Goal: Task Accomplishment & Management: Manage account settings

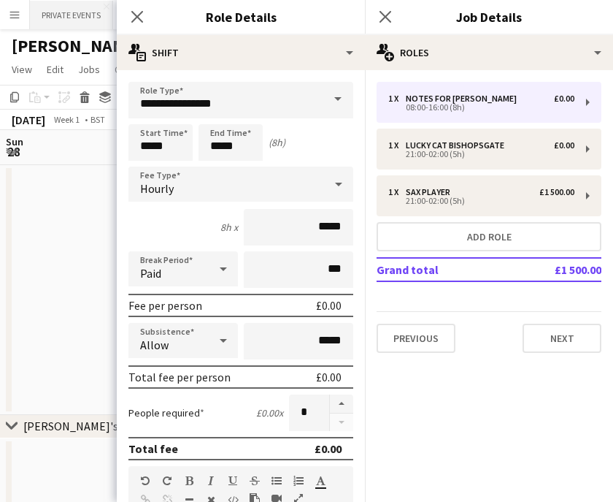
scroll to position [370, 0]
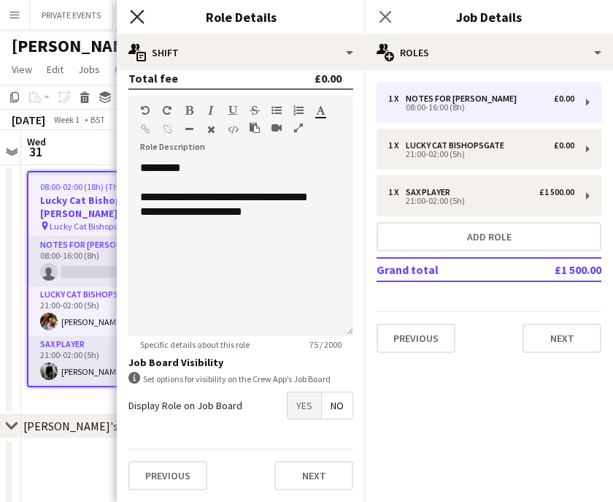
click at [134, 15] on icon "Close pop-in" at bounding box center [137, 16] width 14 height 14
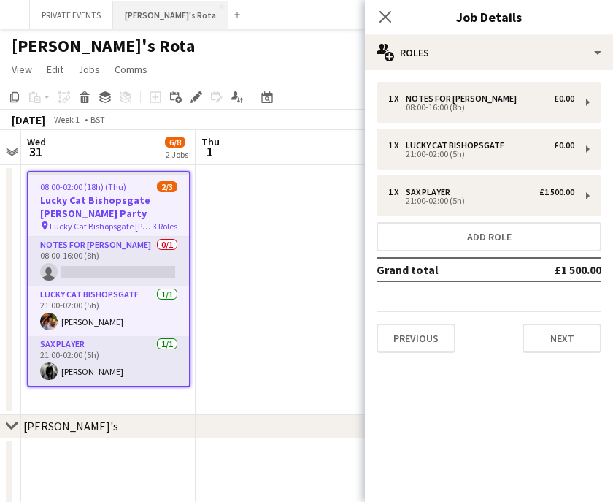
click at [130, 15] on button "[PERSON_NAME]'s Rota Close" at bounding box center [170, 15] width 115 height 28
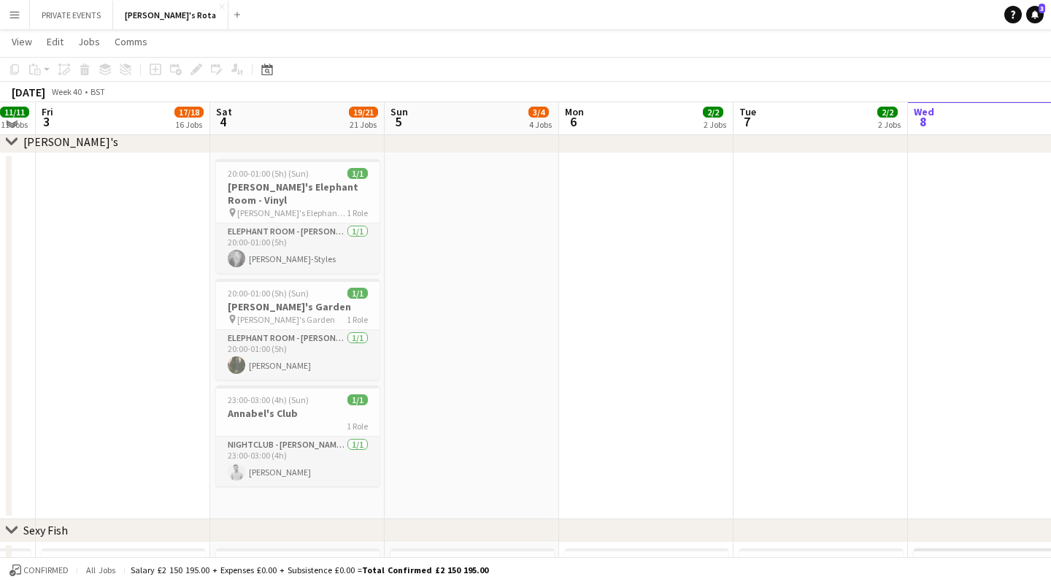
scroll to position [75, 0]
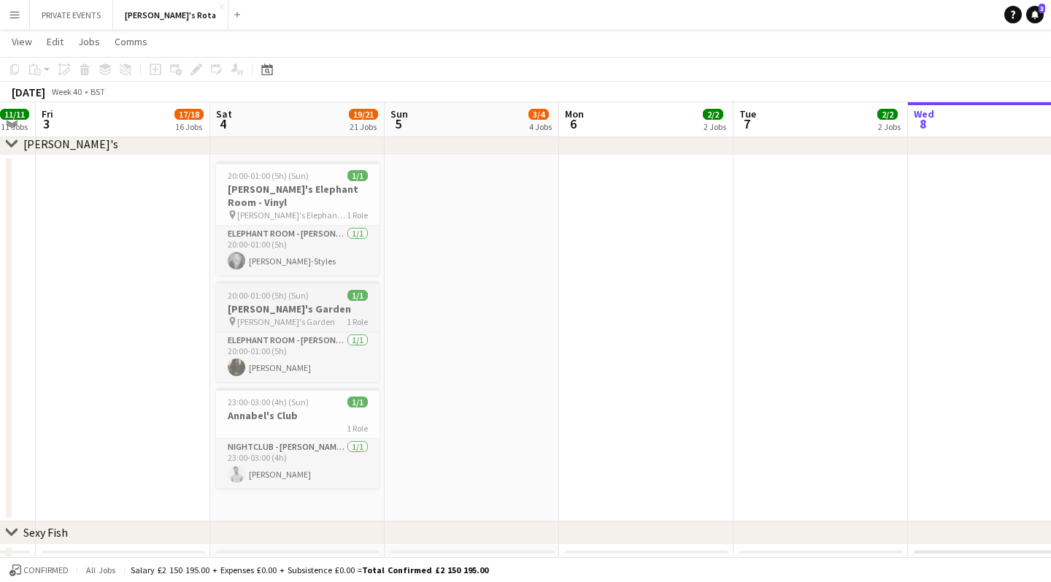
click at [287, 296] on span "20:00-01:00 (5h) (Sun)" at bounding box center [268, 295] width 81 height 11
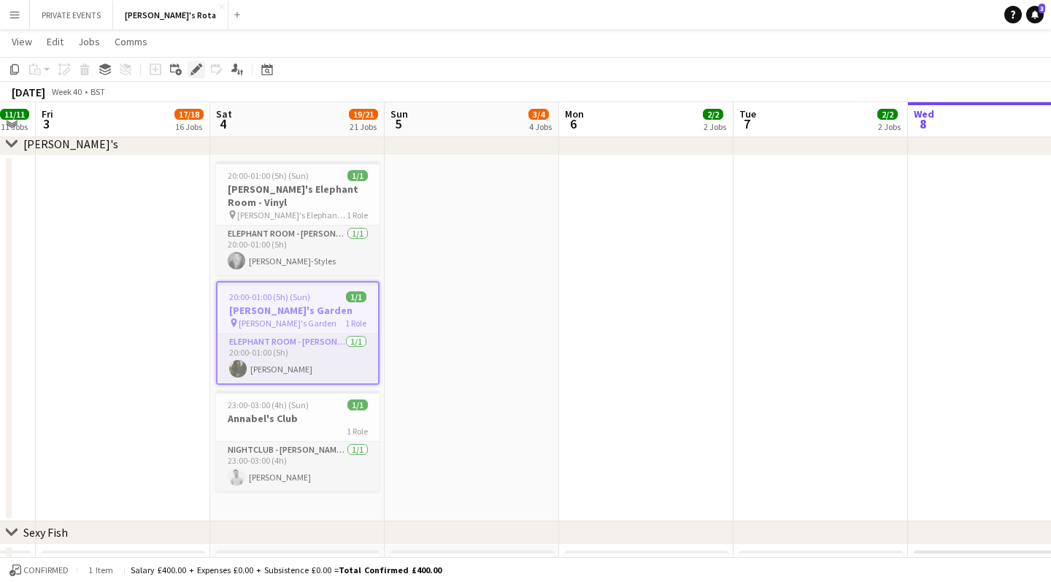
click at [197, 70] on icon at bounding box center [196, 70] width 8 height 8
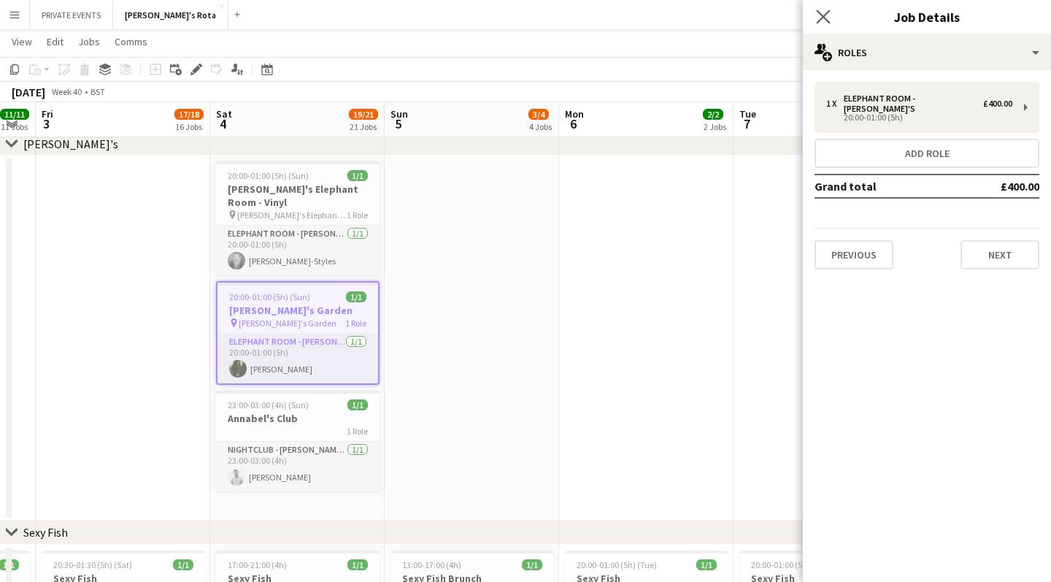
click at [613, 7] on app-icon "Close pop-in" at bounding box center [823, 17] width 21 height 21
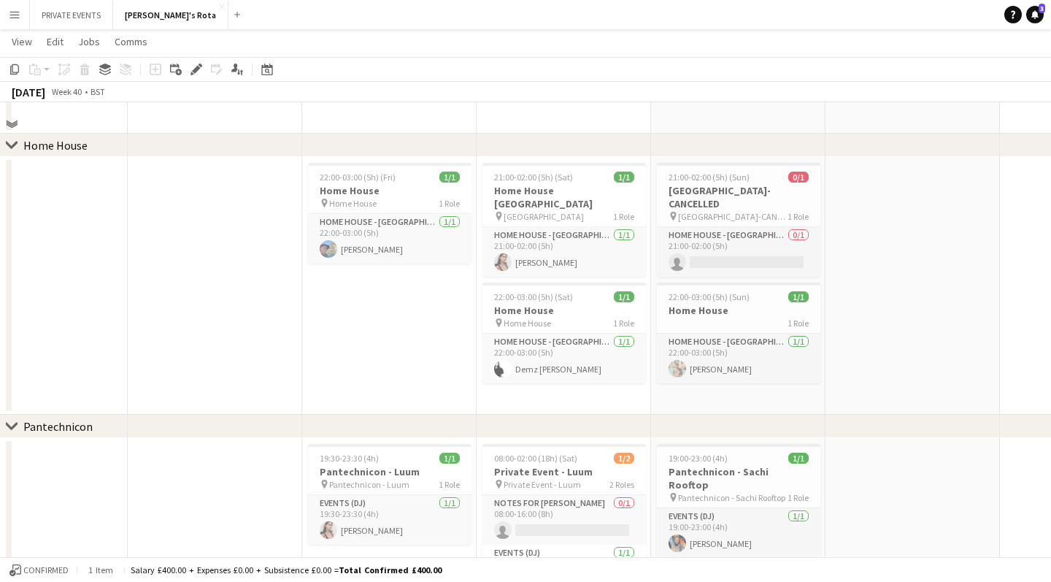
scroll to position [1610, 0]
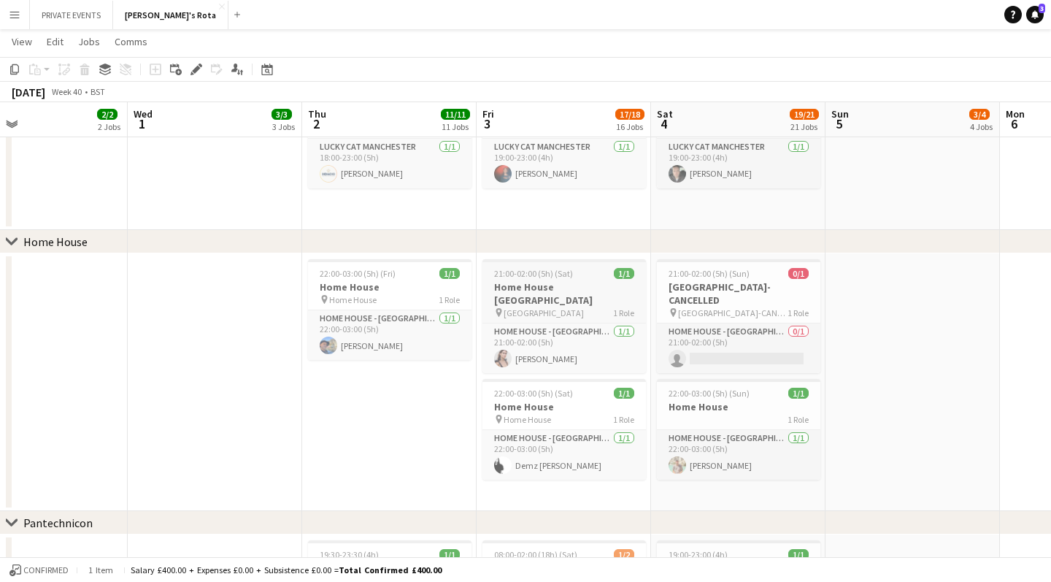
click at [579, 285] on h3 "Home House [GEOGRAPHIC_DATA]" at bounding box center [565, 293] width 164 height 26
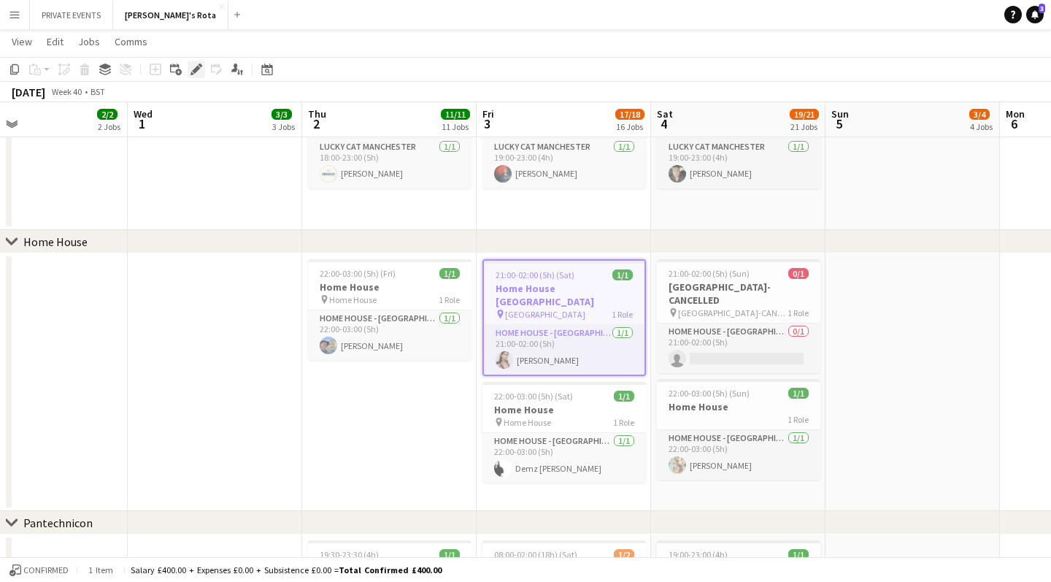
click at [199, 72] on icon "Edit" at bounding box center [197, 70] width 12 height 12
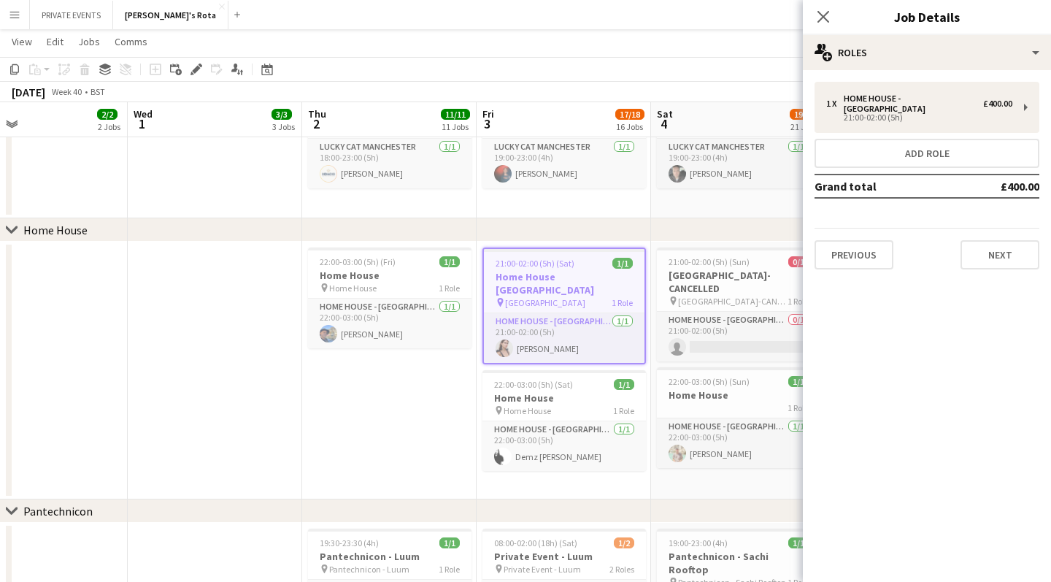
click at [279, 408] on app-date-cell at bounding box center [215, 371] width 174 height 258
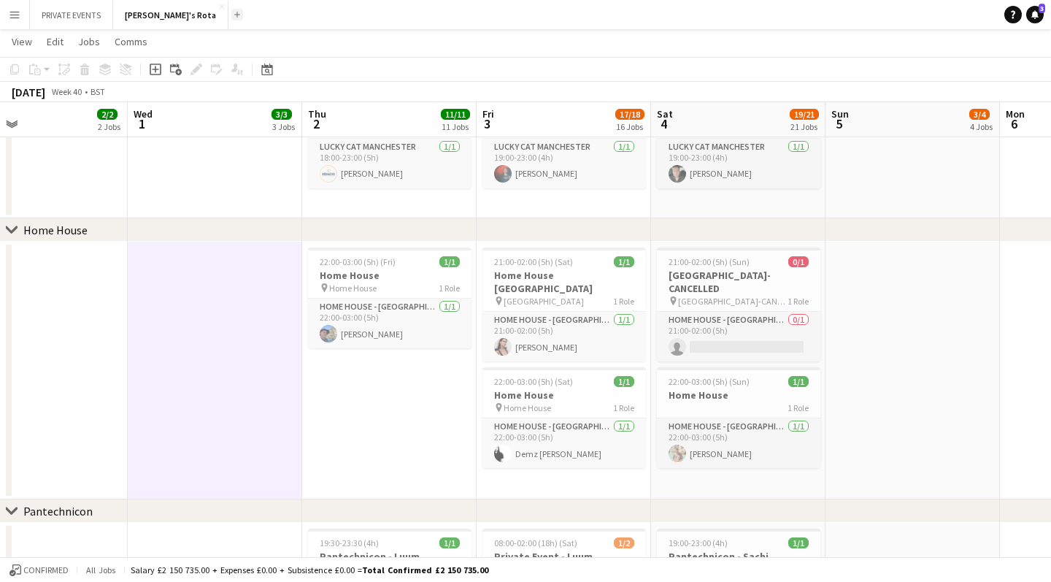
click at [234, 17] on app-icon "Add" at bounding box center [237, 15] width 6 height 6
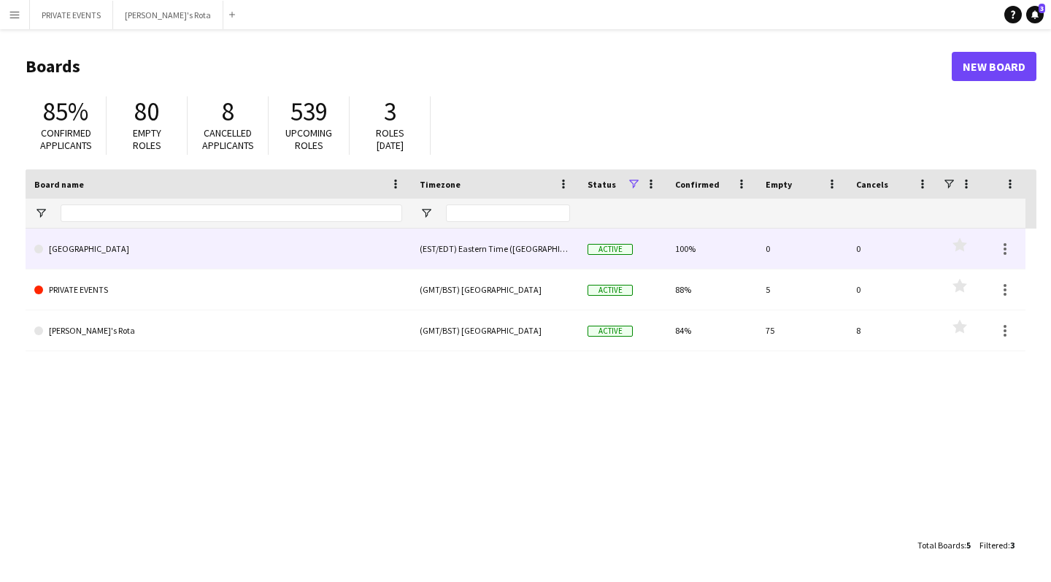
click at [69, 249] on link "[GEOGRAPHIC_DATA]" at bounding box center [218, 249] width 368 height 41
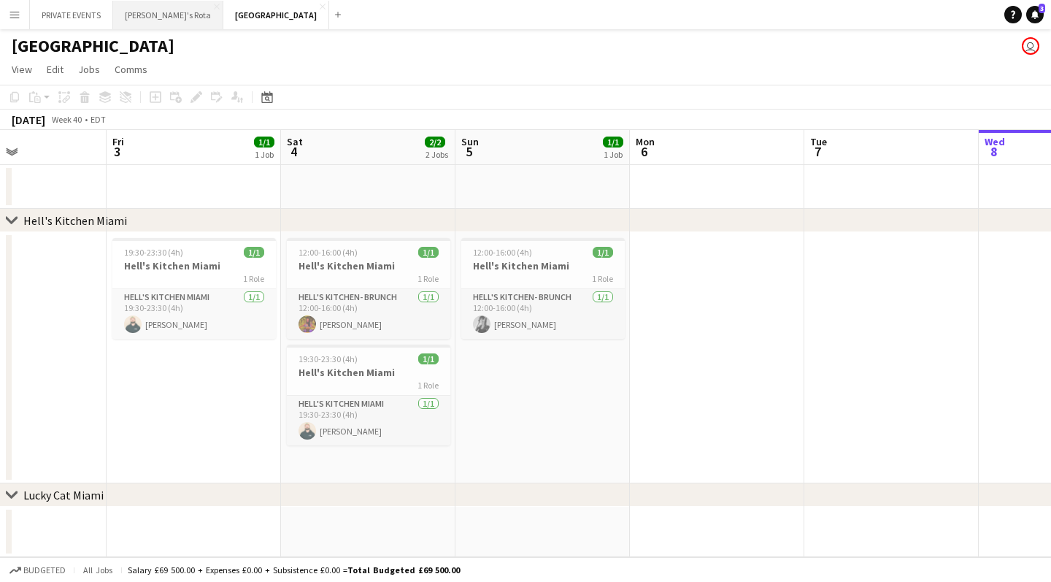
click at [155, 20] on button "[PERSON_NAME]'s Rota Close" at bounding box center [168, 15] width 110 height 28
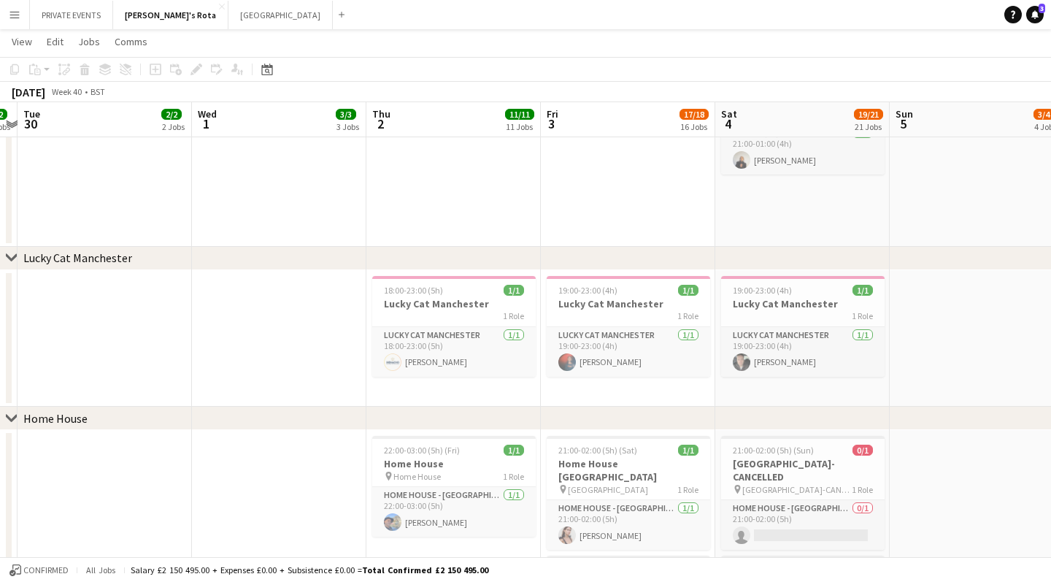
scroll to position [1422, 0]
click at [229, 14] on button "MIAMI Close" at bounding box center [281, 15] width 104 height 28
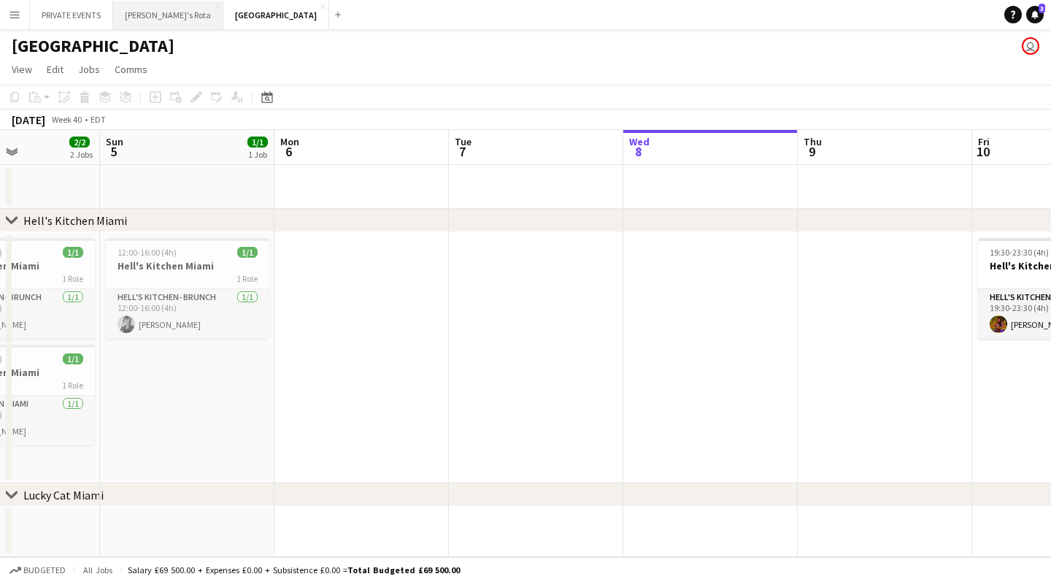
click at [155, 13] on button "[PERSON_NAME]'s Rota Close" at bounding box center [168, 15] width 110 height 28
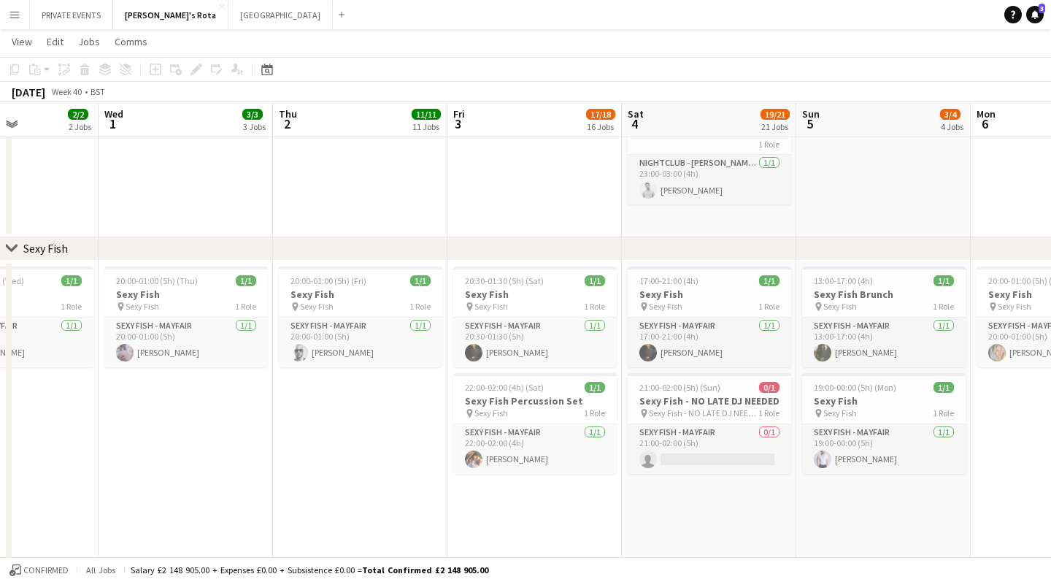
scroll to position [0, 424]
click at [613, 392] on span "21:00-02:00 (5h) (Sun)" at bounding box center [680, 387] width 81 height 11
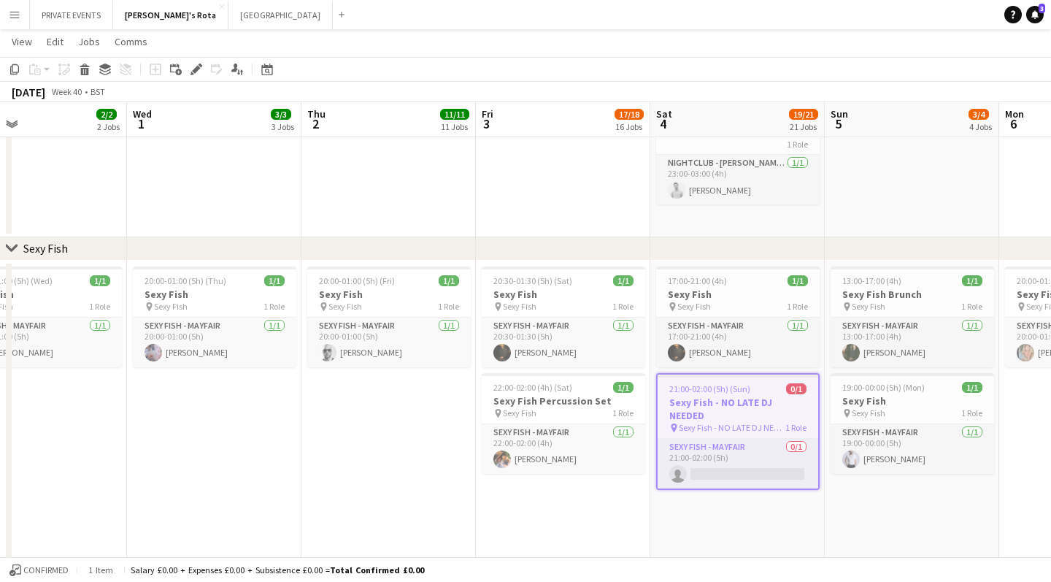
scroll to position [0, 395]
click at [353, 288] on h3 "Sexy Fish" at bounding box center [391, 294] width 164 height 13
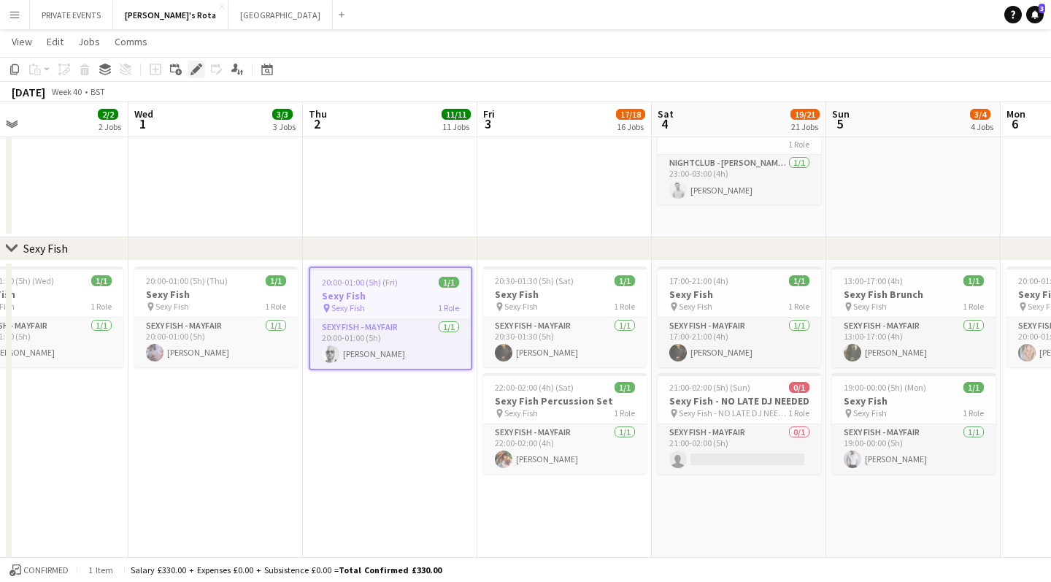
click at [193, 67] on icon "Edit" at bounding box center [197, 70] width 12 height 12
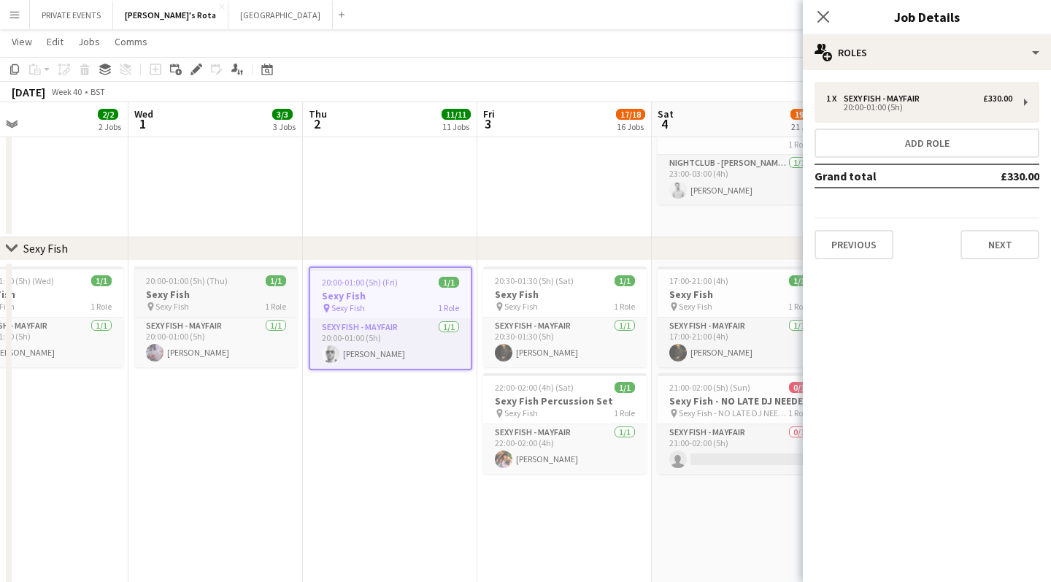
click at [235, 293] on h3 "Sexy Fish" at bounding box center [216, 294] width 164 height 13
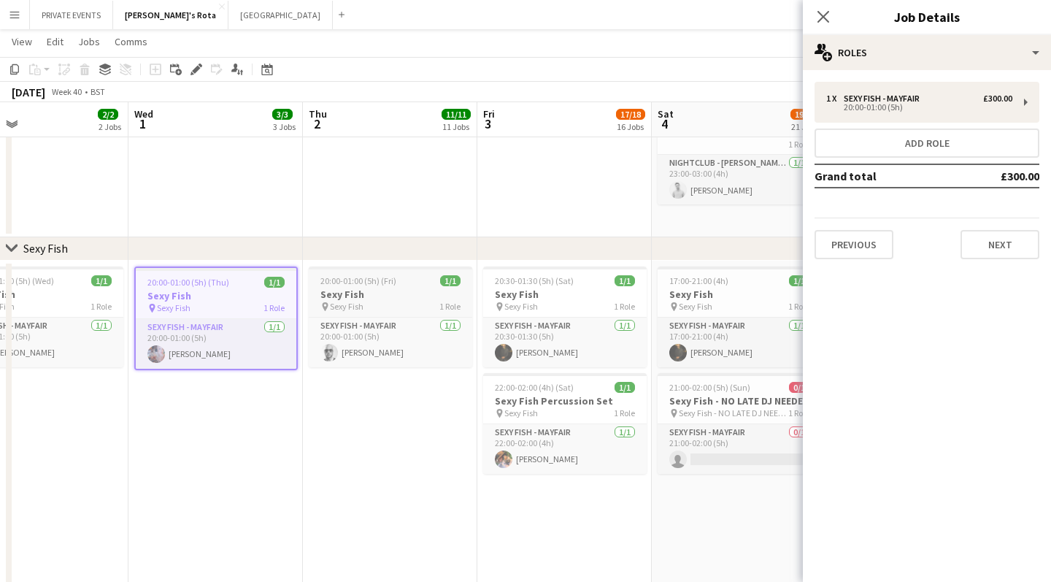
click at [345, 299] on h3 "Sexy Fish" at bounding box center [391, 294] width 164 height 13
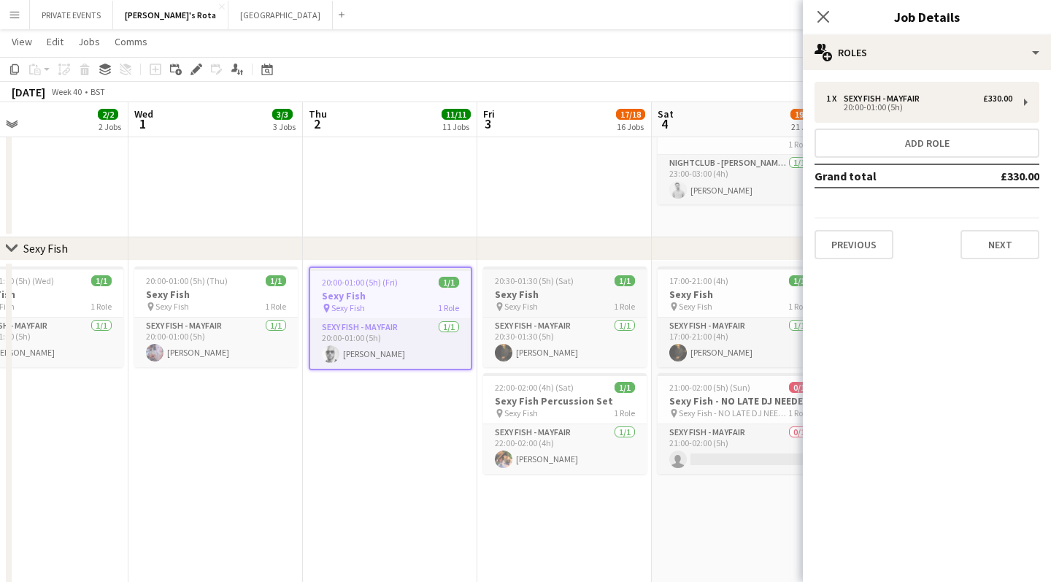
click at [535, 296] on h3 "Sexy Fish" at bounding box center [565, 294] width 164 height 13
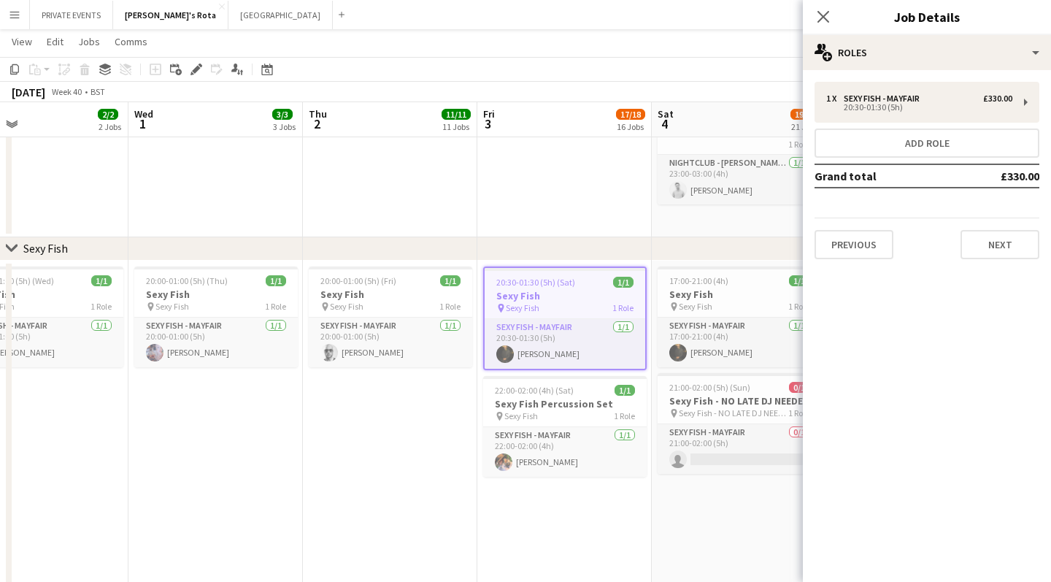
click at [561, 500] on app-date-cell "20:30-01:30 (5h) (Sat) 1/1 Sexy Fish pin Sexy Fish 1 Role SEXY FISH - MAYFAIR […" at bounding box center [564, 444] width 174 height 366
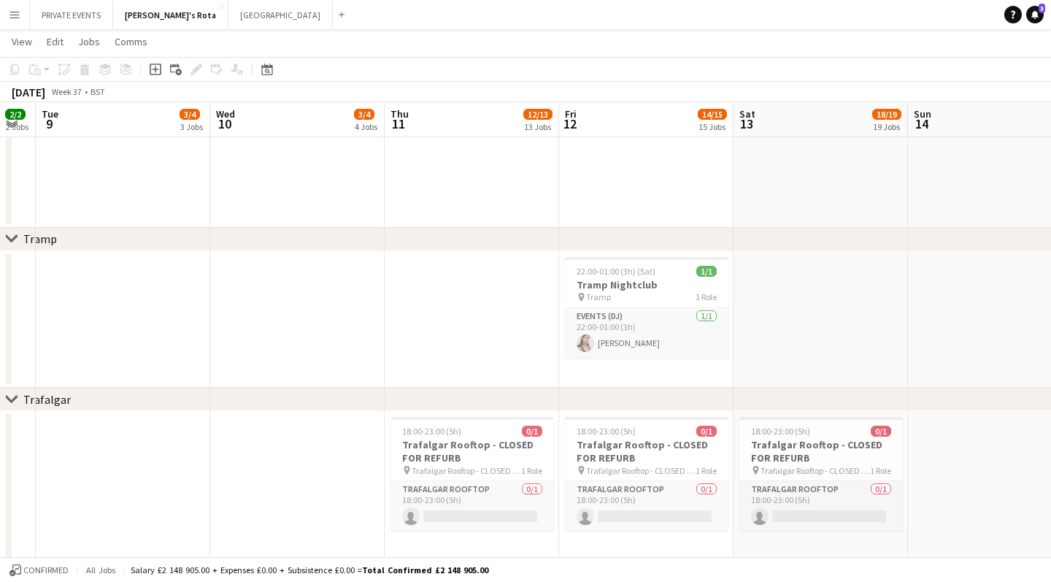
scroll to position [0, 309]
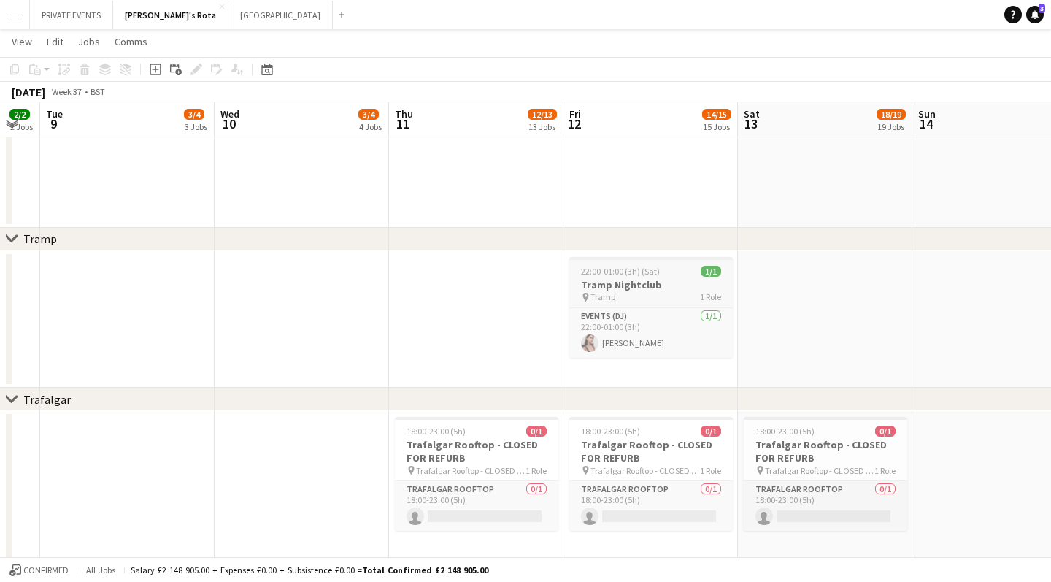
click at [613, 266] on span "22:00-01:00 (3h) (Sat)" at bounding box center [620, 271] width 79 height 11
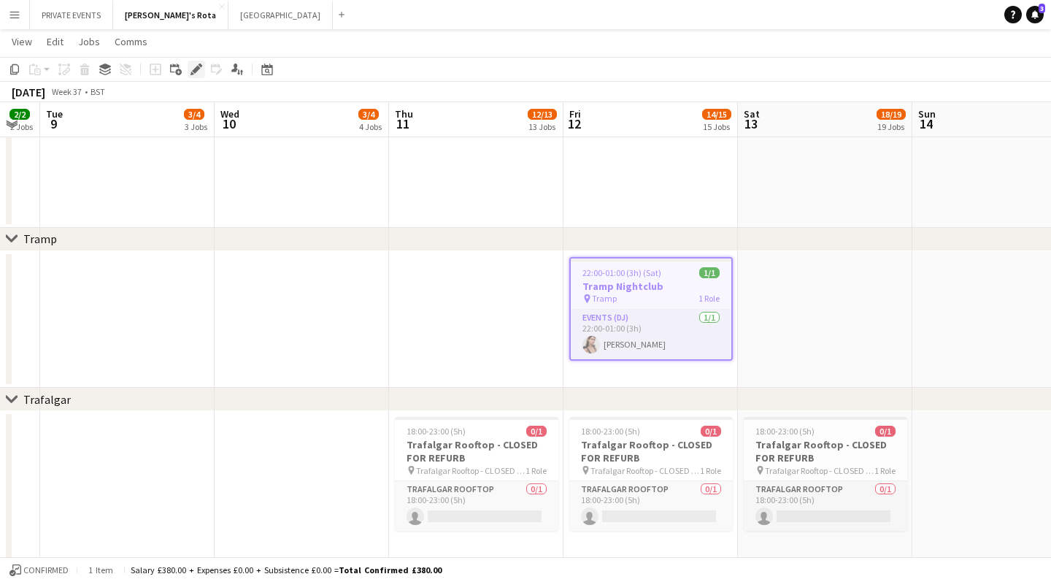
click at [199, 69] on icon at bounding box center [196, 70] width 8 height 8
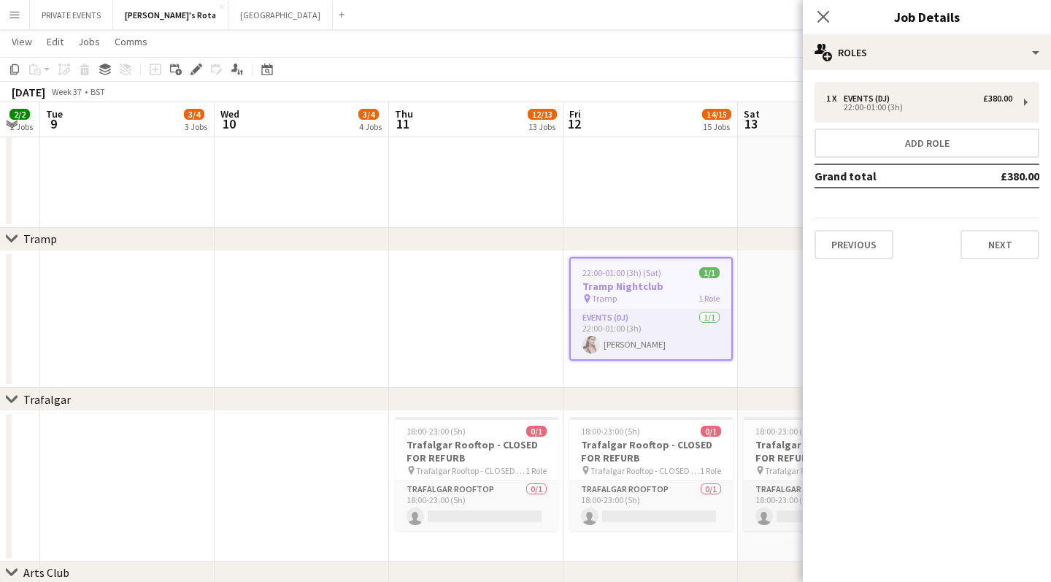
click at [194, 297] on app-date-cell at bounding box center [127, 319] width 174 height 137
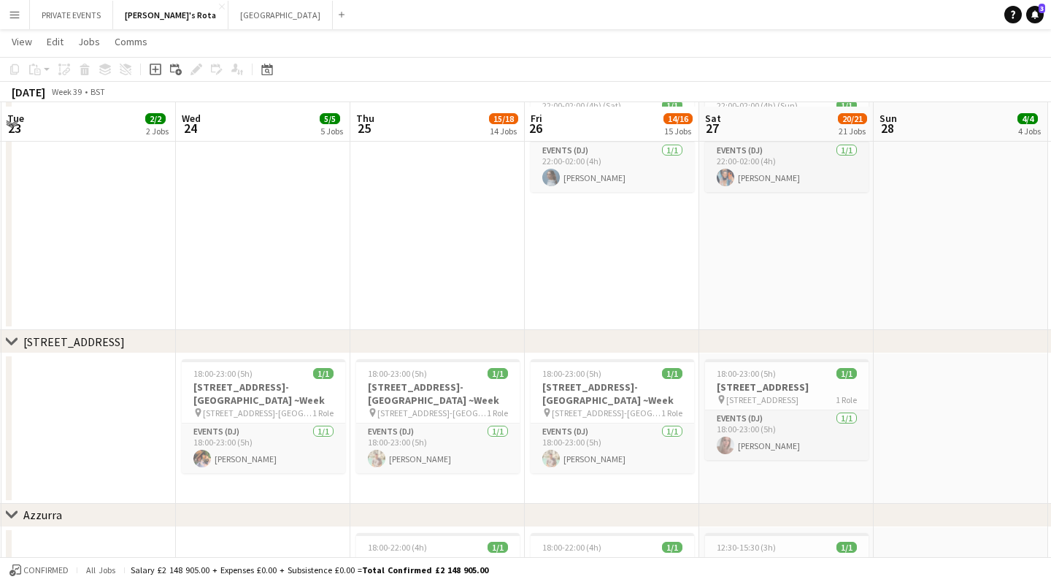
scroll to position [2561, 0]
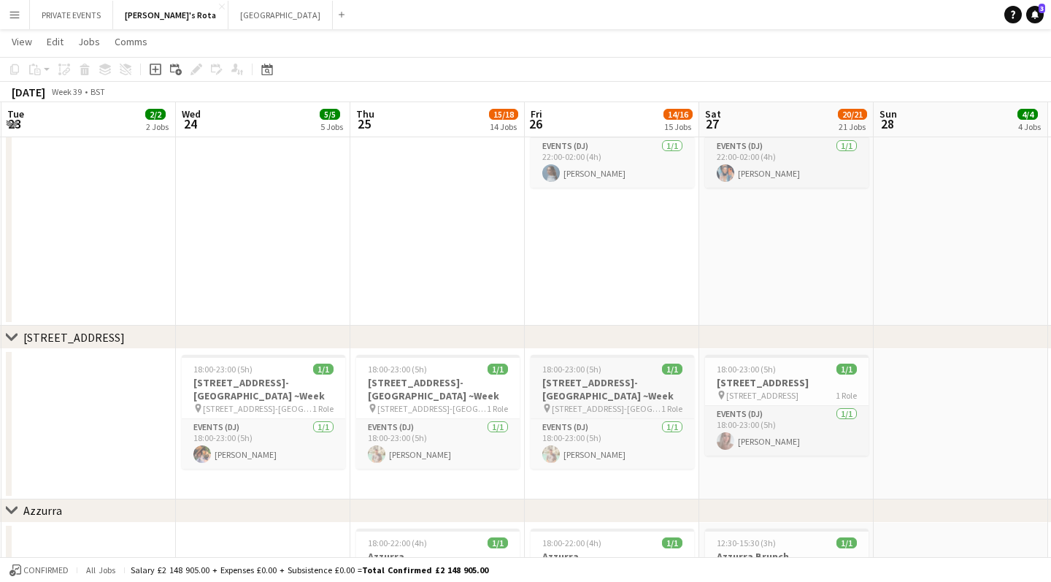
click at [598, 404] on app-job-card "18:00-23:00 (5h) 1/1 45 [GEOGRAPHIC_DATA][PERSON_NAME][GEOGRAPHIC_DATA] ~Week p…" at bounding box center [613, 412] width 164 height 114
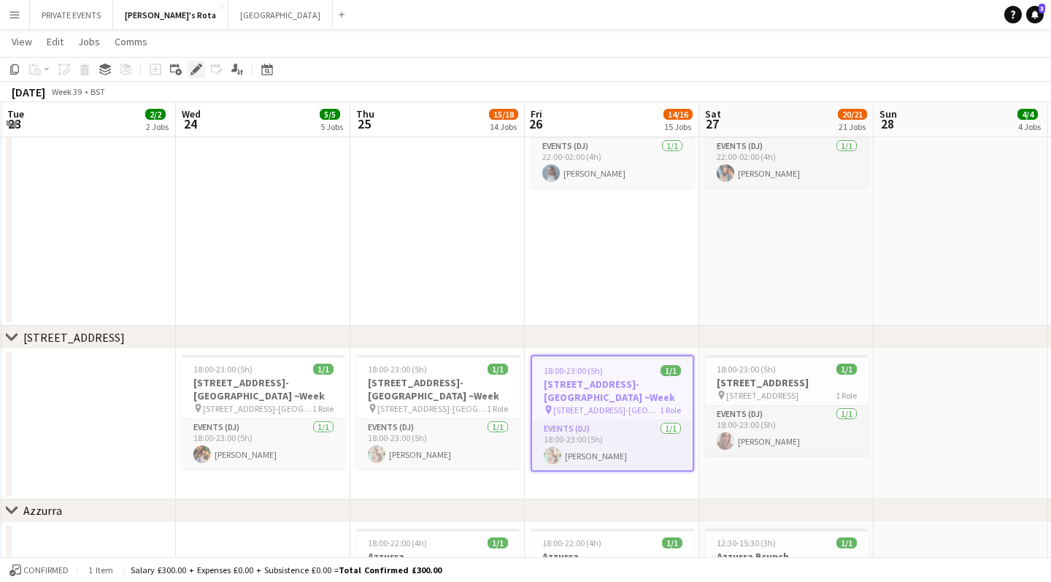
click at [203, 67] on div "Edit" at bounding box center [197, 70] width 18 height 18
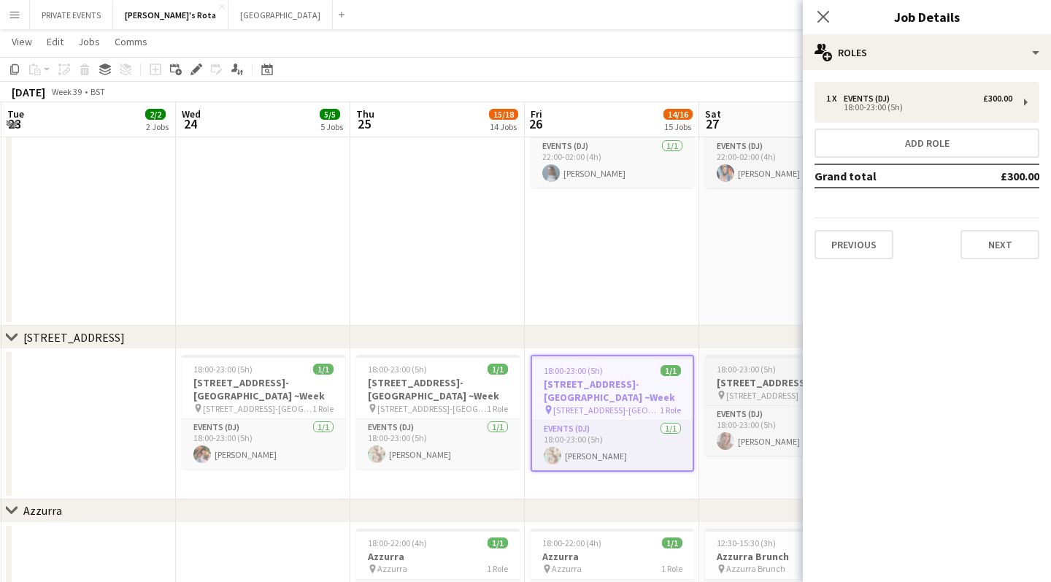
click at [613, 365] on span "18:00-23:00 (5h)" at bounding box center [746, 369] width 59 height 11
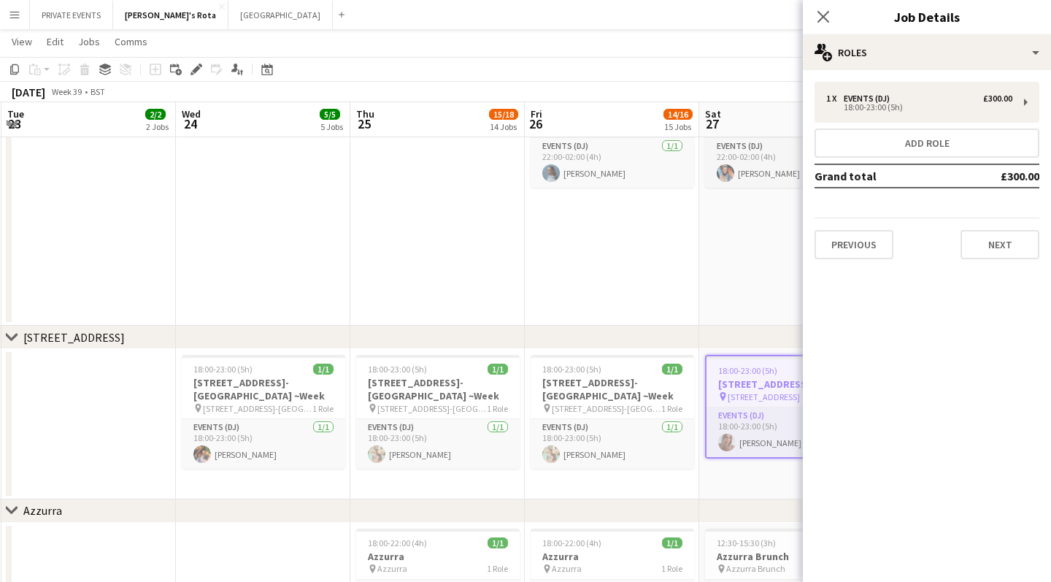
click at [613, 304] on app-date-cell "22:00-02:00 (4h) (Sat) 1/1 KOKO Rooftop pin KOKO Rooftop 1 Role Events (DJ) [DA…" at bounding box center [612, 203] width 174 height 245
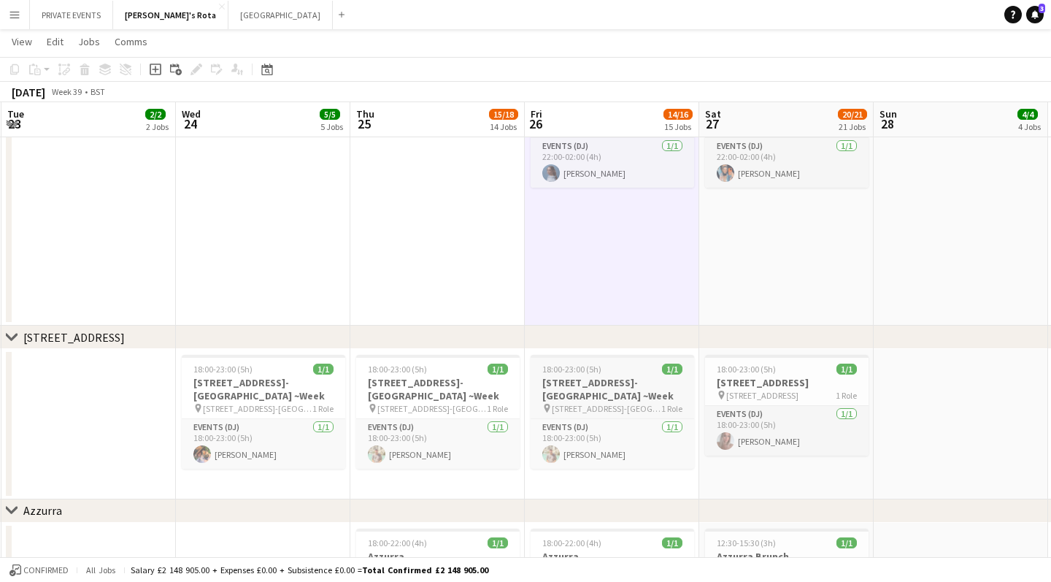
click at [610, 403] on span "[STREET_ADDRESS]-[GEOGRAPHIC_DATA] ~Week" at bounding box center [607, 408] width 110 height 11
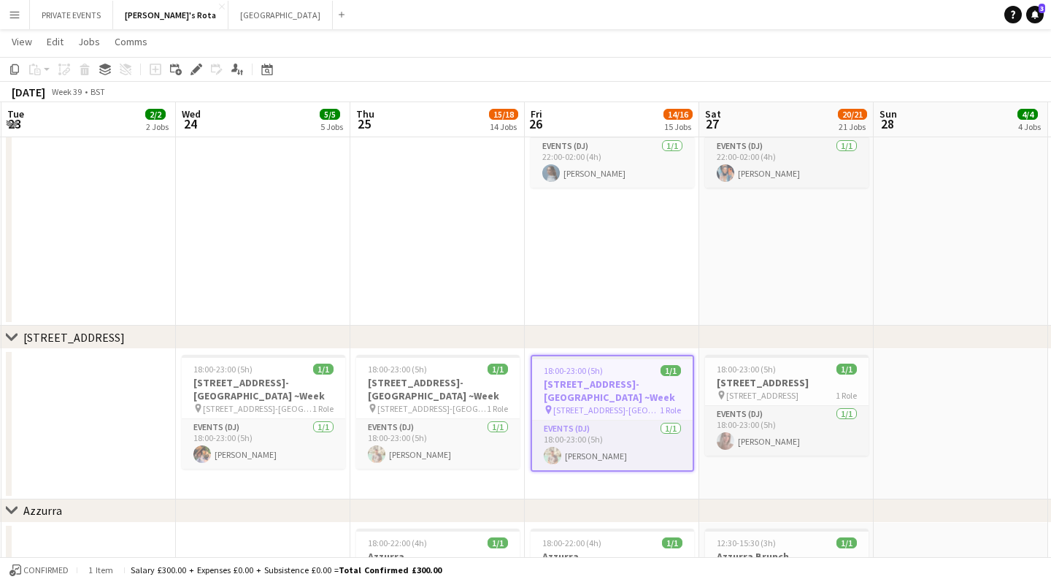
click at [613, 380] on app-date-cell at bounding box center [961, 424] width 174 height 150
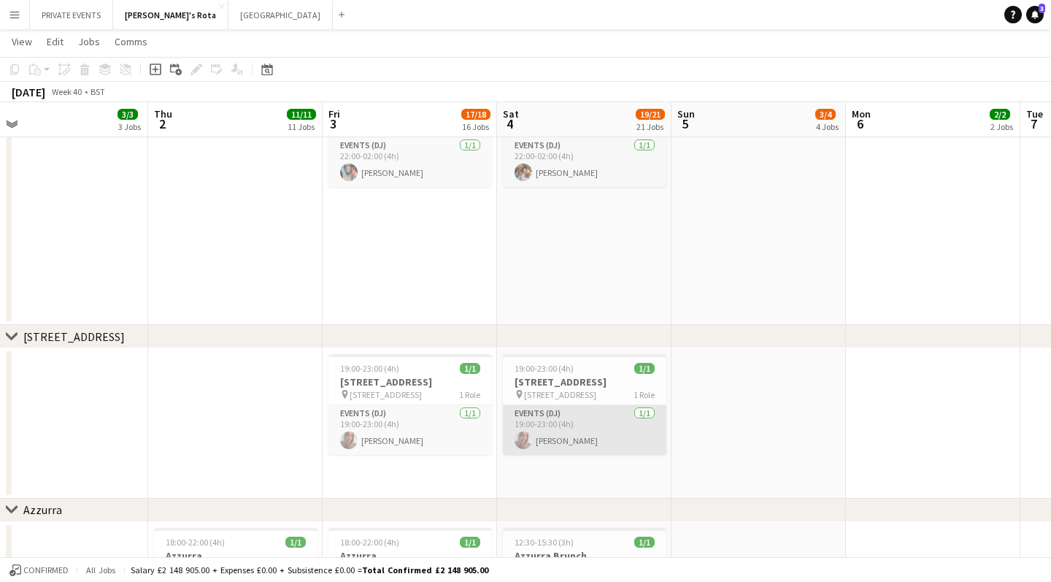
scroll to position [0, 729]
